Goal: Check status: Check status

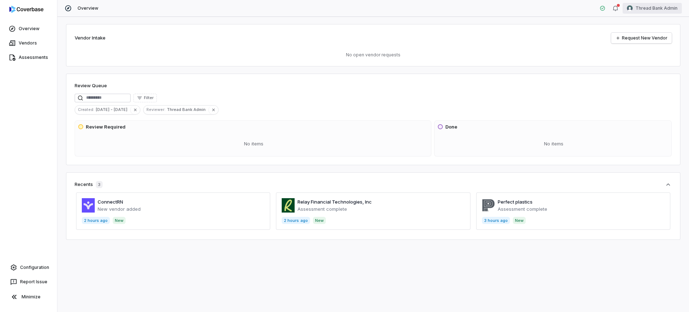
click at [649, 11] on html "Overview Vendors Assessments Configuration Report Issue Minimize Overview Threa…" at bounding box center [344, 156] width 689 height 312
click at [638, 64] on div "Log out" at bounding box center [651, 65] width 55 height 11
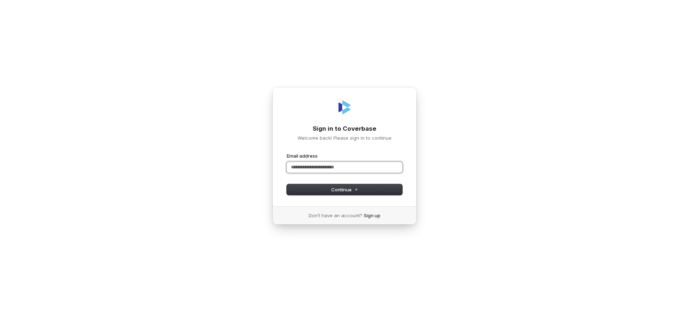
click at [317, 164] on input "Email address" at bounding box center [345, 167] width 116 height 11
type input "**********"
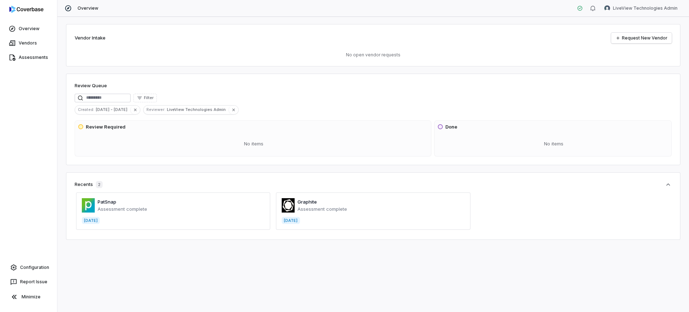
click at [206, 218] on span at bounding box center [173, 210] width 194 height 37
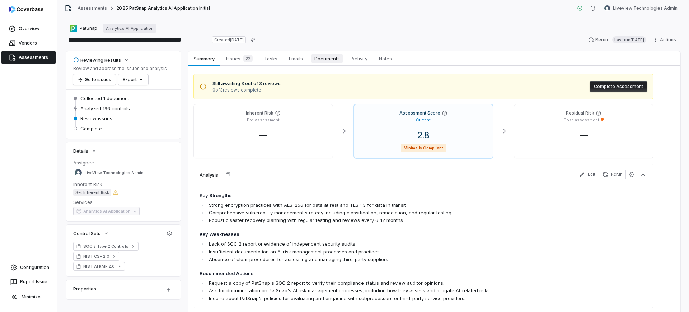
click at [322, 64] on link "Documents Documents" at bounding box center [327, 58] width 37 height 14
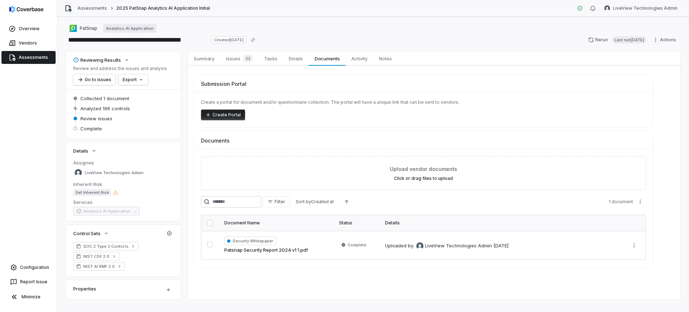
click at [358, 69] on div "Submission Portal Create a portal for document and/or questionnaire collection.…" at bounding box center [434, 171] width 493 height 210
click at [366, 64] on link "Activity Activity" at bounding box center [360, 58] width 28 height 14
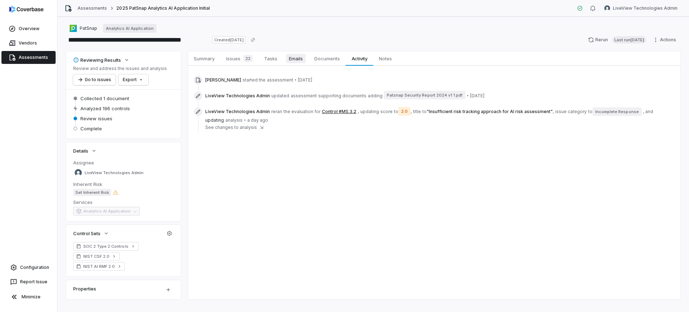
click at [287, 55] on span "Emails" at bounding box center [296, 58] width 20 height 9
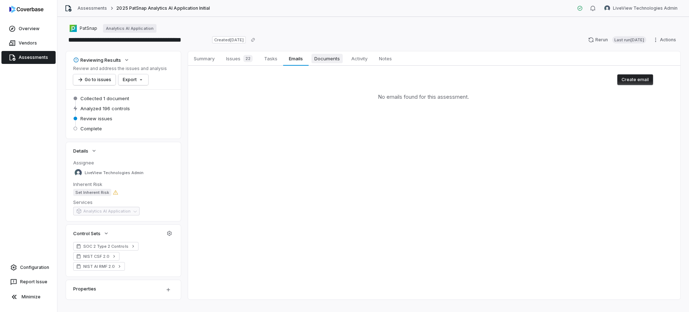
click at [343, 57] on link "Documents Documents" at bounding box center [327, 58] width 37 height 14
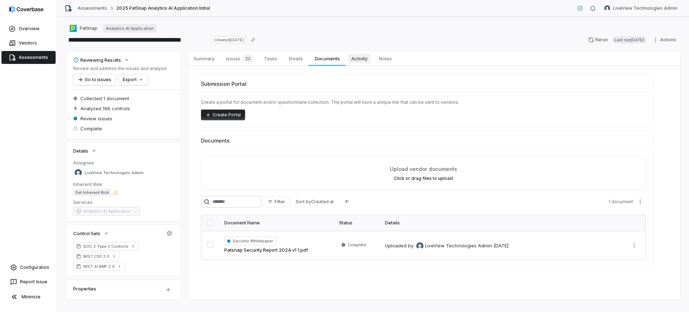
click at [350, 57] on span "Activity" at bounding box center [360, 58] width 22 height 9
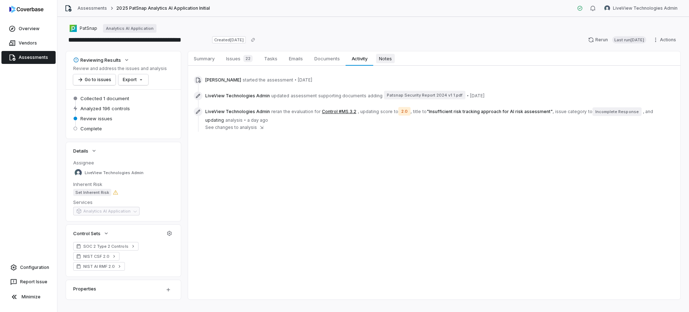
click at [383, 58] on span "Notes" at bounding box center [385, 58] width 19 height 9
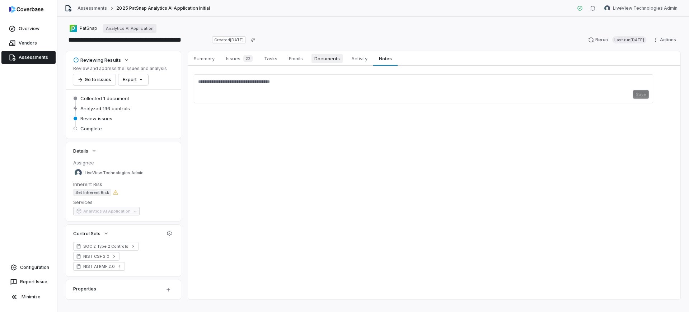
click at [310, 57] on link "Documents Documents" at bounding box center [327, 58] width 37 height 14
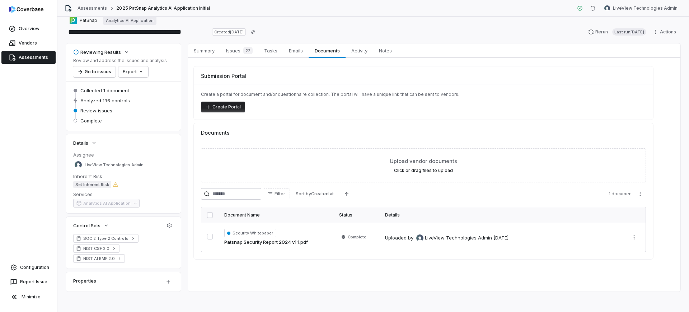
scroll to position [10, 0]
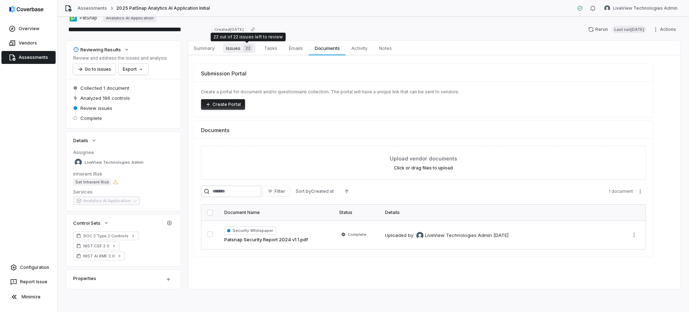
click at [241, 50] on div "22" at bounding box center [247, 48] width 12 height 7
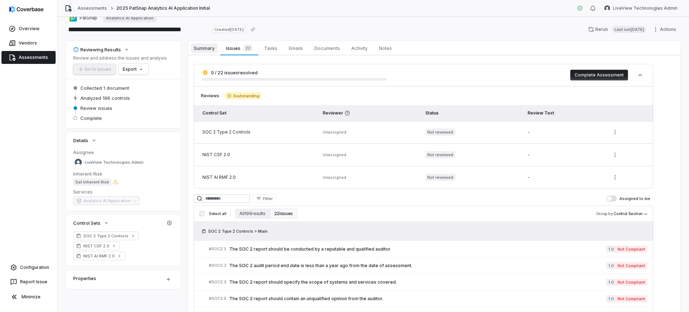
click at [215, 43] on span "Summary" at bounding box center [204, 47] width 27 height 9
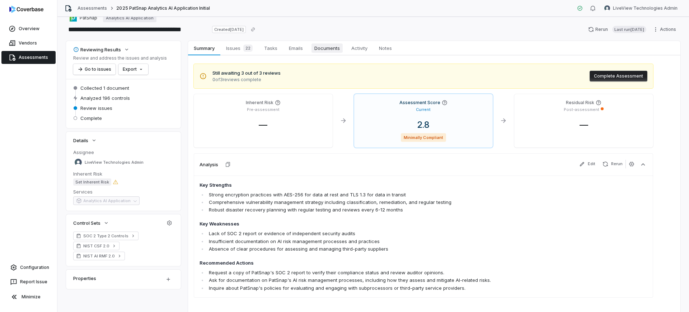
click at [337, 48] on span "Documents" at bounding box center [327, 47] width 31 height 9
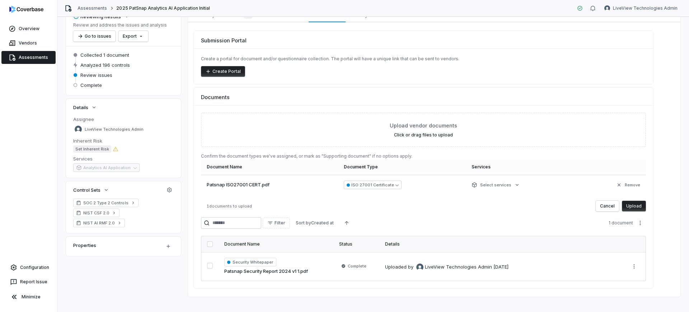
scroll to position [51, 0]
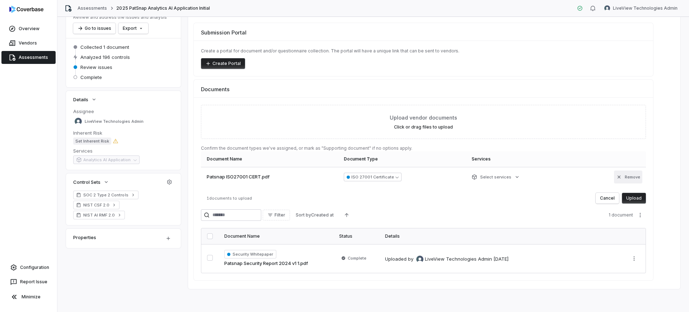
click at [631, 181] on button "Remove" at bounding box center [628, 177] width 28 height 13
click at [638, 199] on button "Upload" at bounding box center [634, 198] width 24 height 11
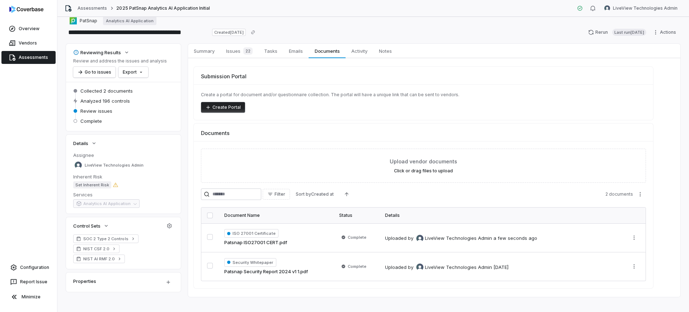
scroll to position [0, 0]
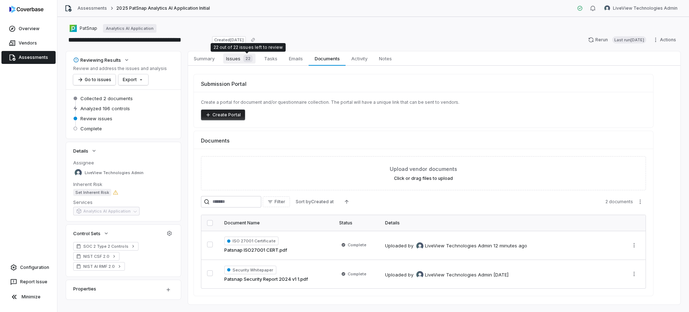
click at [237, 54] on span "Issues 22" at bounding box center [239, 58] width 32 height 10
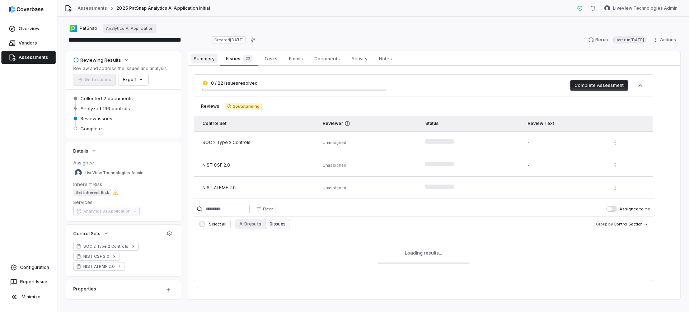
click at [204, 53] on link "Summary Summary" at bounding box center [204, 58] width 32 height 14
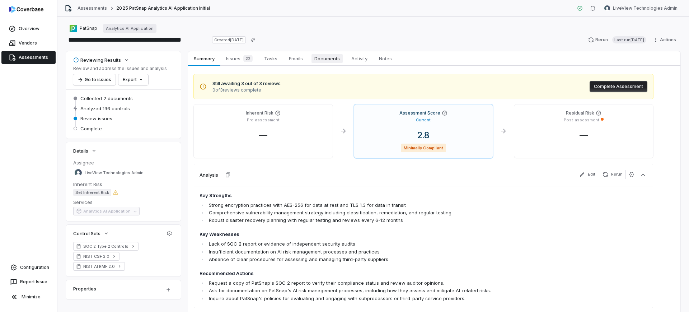
click at [341, 63] on span "Documents" at bounding box center [327, 58] width 31 height 9
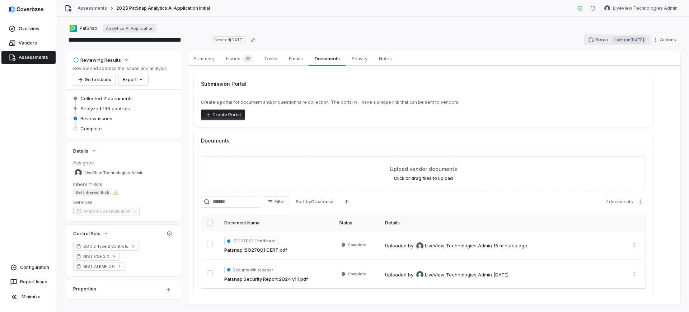
click at [599, 38] on button "Rerun Last run 7 days ago" at bounding box center [617, 39] width 67 height 11
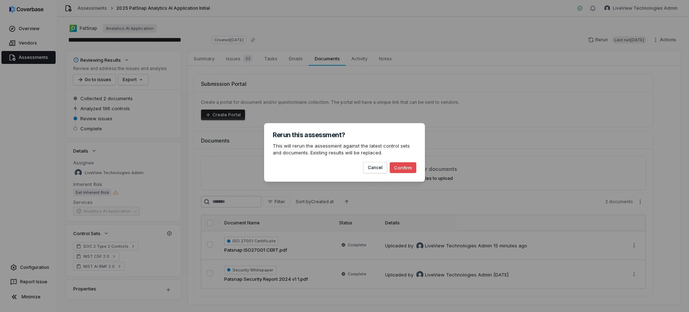
click at [408, 165] on button "Confirm" at bounding box center [403, 167] width 27 height 11
